Goal: Ask a question: Seek information or help from site administrators or community

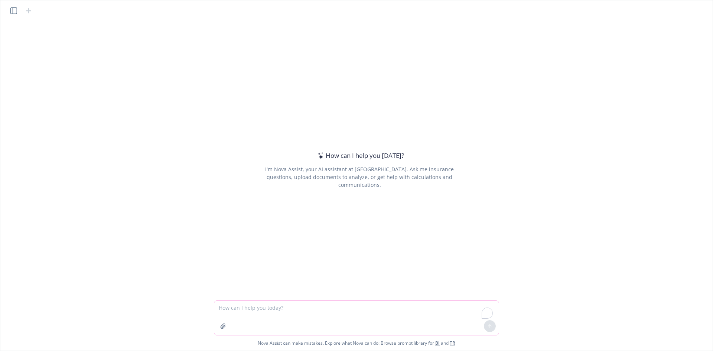
paste textarea "Hi IT, is there a problem with Outlook 365? It's been an hour, and it is still …"
type textarea "Hi IT, is there a problem with Outlook 365? It's been an hour, and it is still …"
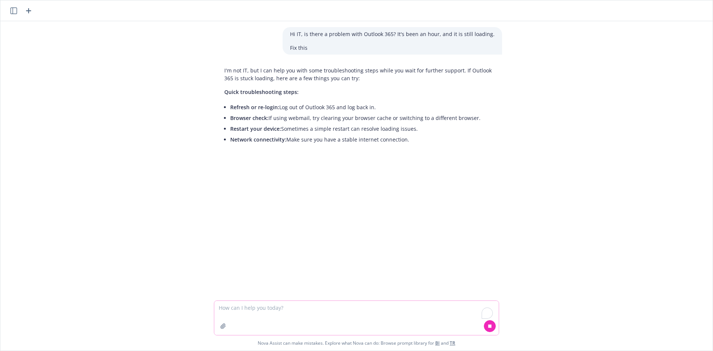
paste textarea "Hi IT, is there a problem with Outlook 365? It's been an hour, and it is still …"
click at [304, 315] on textarea "To enrich screen reader interactions, please activate Accessibility in Grammarl…" at bounding box center [356, 318] width 284 height 34
click at [278, 323] on textarea "Hi IT, is there a problem with Outlook 365? It's been an hour, and it is still …" at bounding box center [356, 318] width 284 height 34
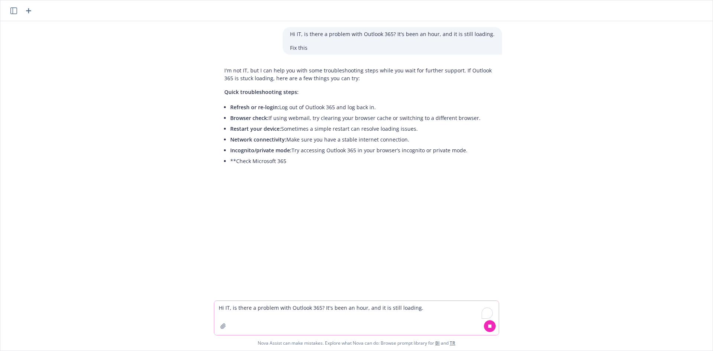
click at [459, 321] on textarea "Hi IT, is there a problem with Outlook 365? It's been an hour, and it is still …" at bounding box center [356, 318] width 284 height 34
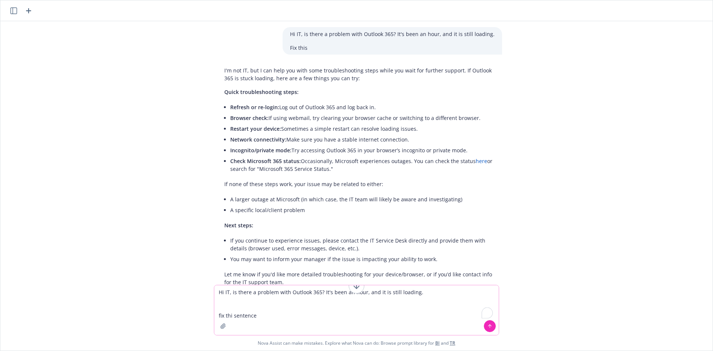
scroll to position [43, 0]
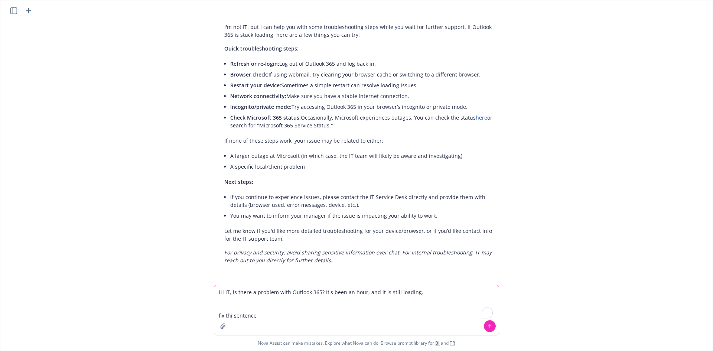
type textarea "Hi IT, is there a problem with Outlook 365? It's been an hour, and it is still …"
click at [490, 325] on icon at bounding box center [490, 326] width 0 height 3
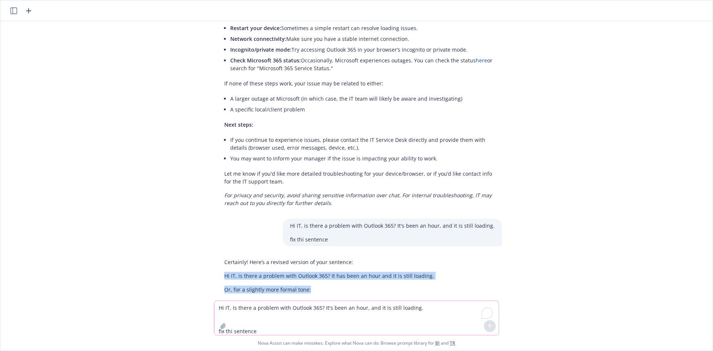
scroll to position [142, 0]
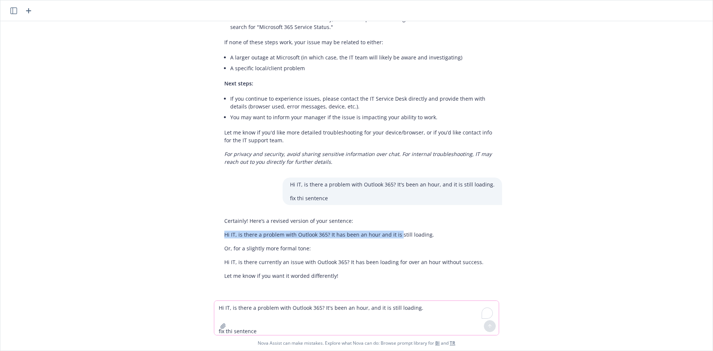
drag, startPoint x: 214, startPoint y: 279, endPoint x: 394, endPoint y: 230, distance: 186.6
click at [394, 230] on div "Certainly! Here’s a revised version of your sentence: Hi IT, is there a problem…" at bounding box center [354, 248] width 274 height 69
click at [431, 225] on div "Certainly! Here’s a revised version of your sentence: Hi IT, is there a problem…" at bounding box center [354, 248] width 274 height 69
drag, startPoint x: 302, startPoint y: 242, endPoint x: 288, endPoint y: 241, distance: 13.4
click at [301, 242] on div "Certainly! Here’s a revised version of your sentence: Hi IT, is there a problem…" at bounding box center [354, 248] width 274 height 69
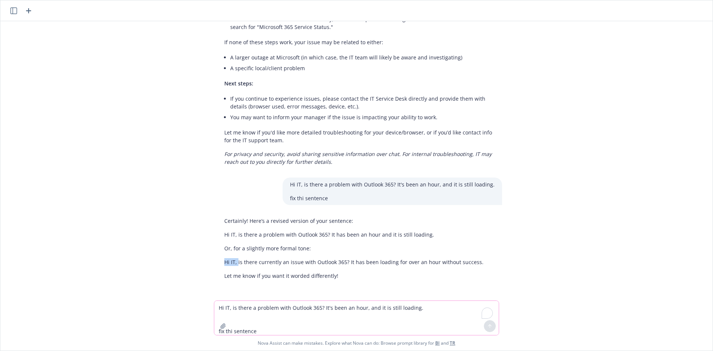
drag, startPoint x: 222, startPoint y: 263, endPoint x: 235, endPoint y: 261, distance: 12.3
click at [235, 261] on p "Hi IT, is there currently an issue with Outlook 365? It has been loading for ov…" at bounding box center [353, 262] width 259 height 8
drag, startPoint x: 311, startPoint y: 240, endPoint x: 482, endPoint y: 238, distance: 170.8
click at [482, 238] on div "Certainly! Here’s a revised version of your sentence: Hi IT, is there a problem…" at bounding box center [359, 248] width 285 height 69
copy p "Hi IT, is there a problem with Outlook 365? It has been an hour and it is still…"
